Goal: Find specific page/section: Find specific page/section

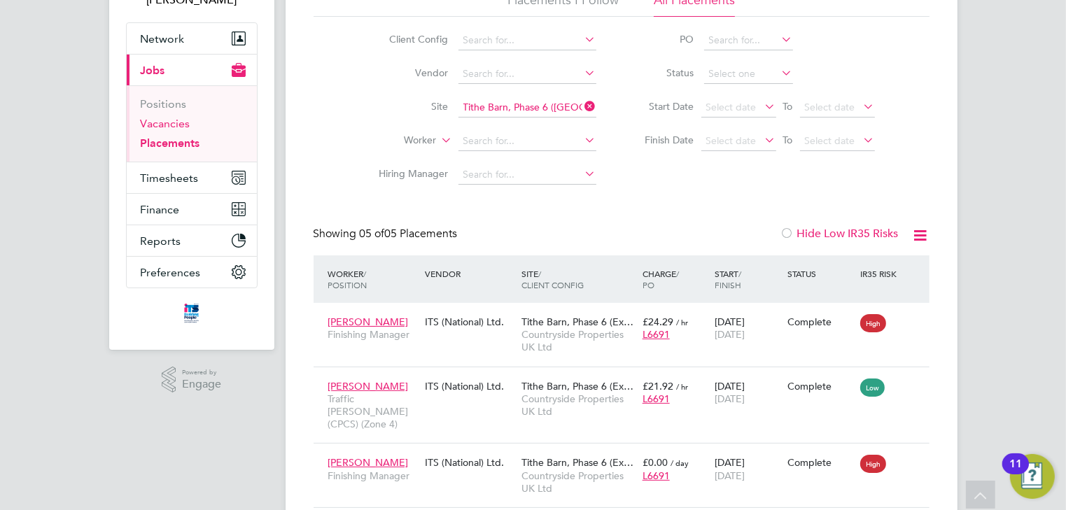
click at [154, 125] on link "Vacancies" at bounding box center [166, 123] width 50 height 13
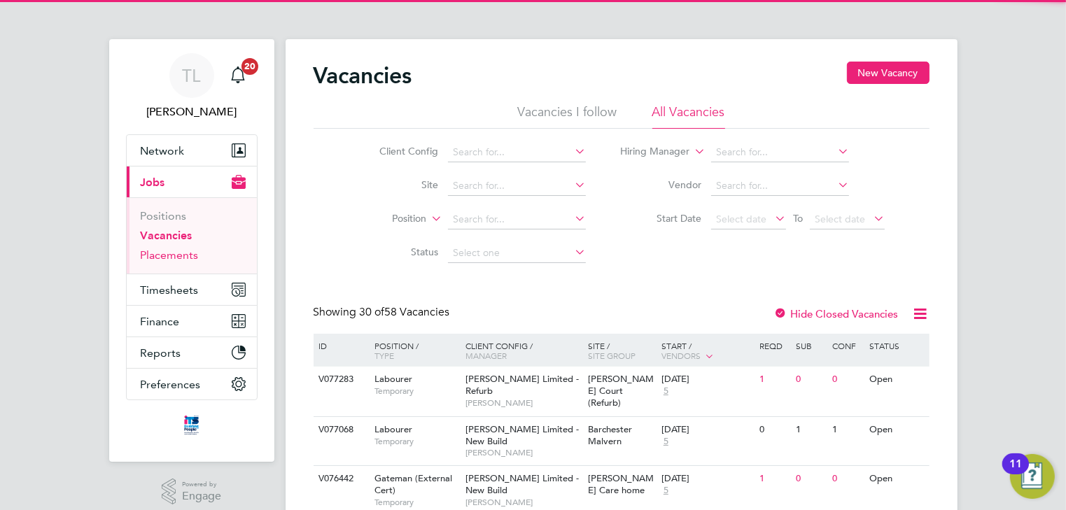
click at [164, 259] on link "Placements" at bounding box center [170, 254] width 58 height 13
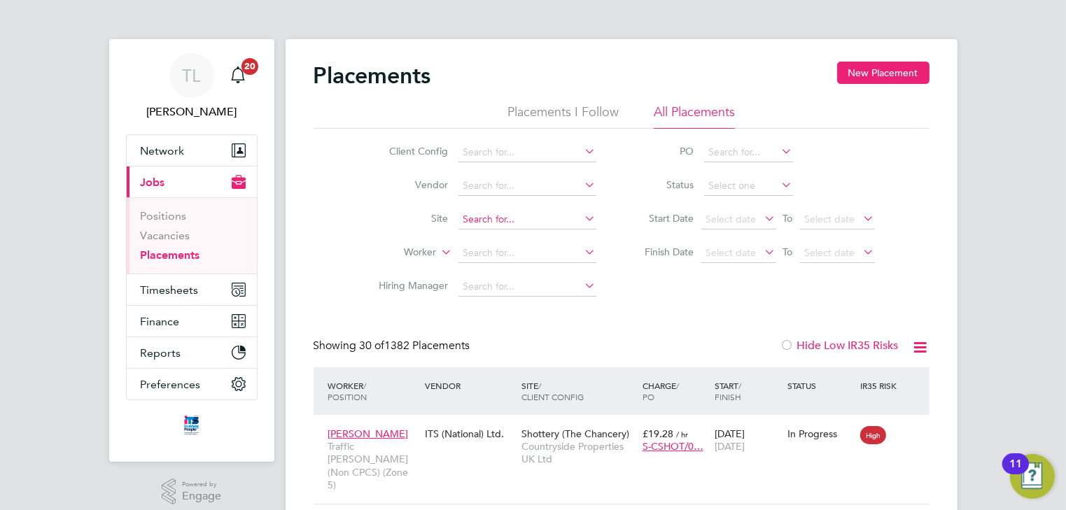
click at [512, 213] on input at bounding box center [527, 220] width 138 height 20
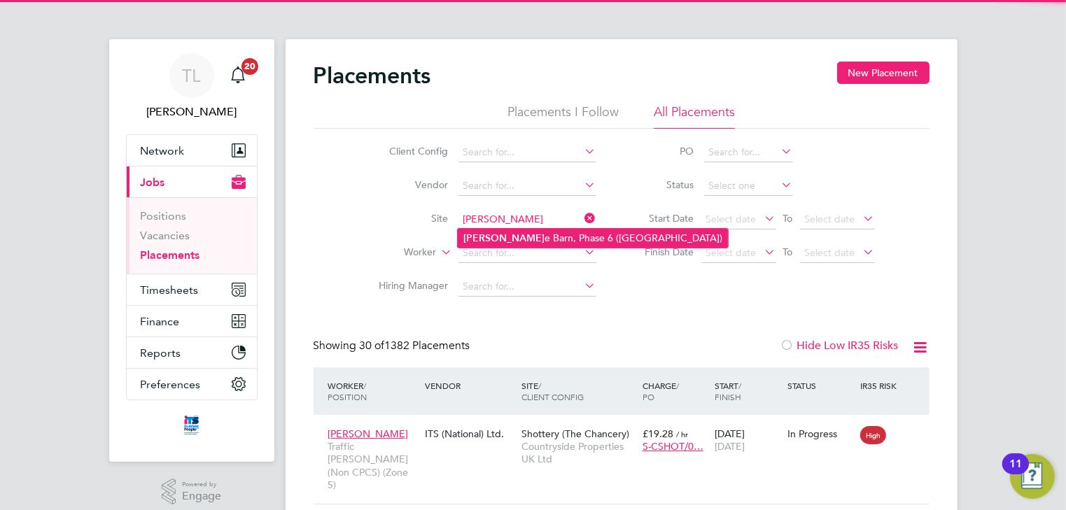
click at [503, 232] on li "Tith e Barn, Phase 6 (Exeter)" at bounding box center [593, 238] width 270 height 19
type input "Tithe Barn, Phase 6 ([GEOGRAPHIC_DATA])"
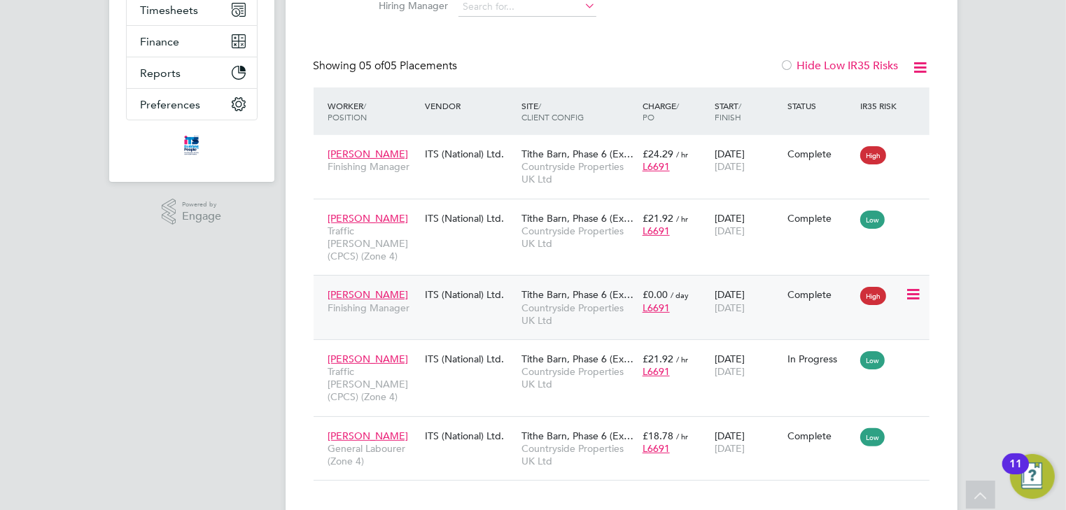
click at [717, 302] on span "[DATE]" at bounding box center [730, 308] width 30 height 13
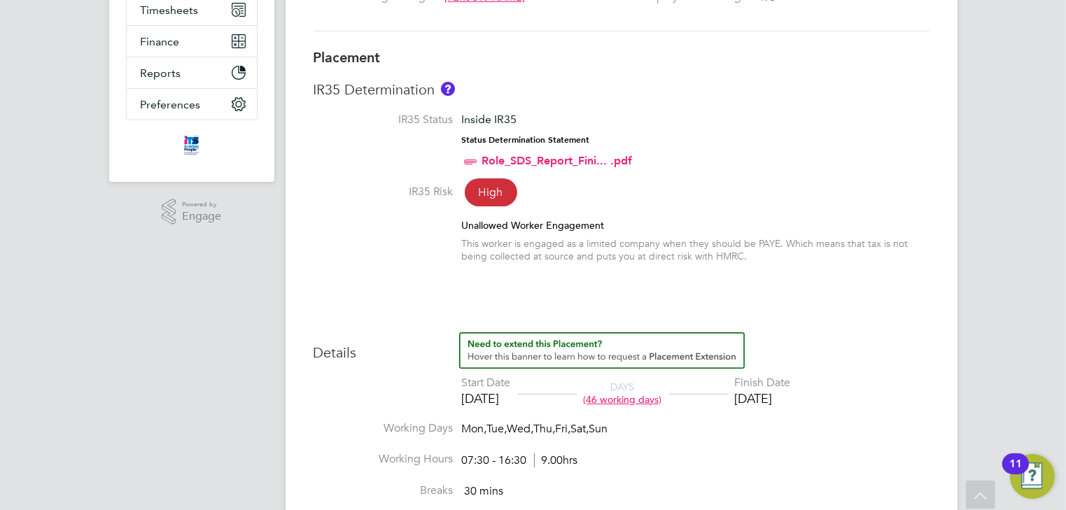
click at [776, 395] on div "[DATE]" at bounding box center [763, 399] width 56 height 16
click at [778, 400] on div "[DATE]" at bounding box center [763, 399] width 56 height 16
